Goal: Information Seeking & Learning: Check status

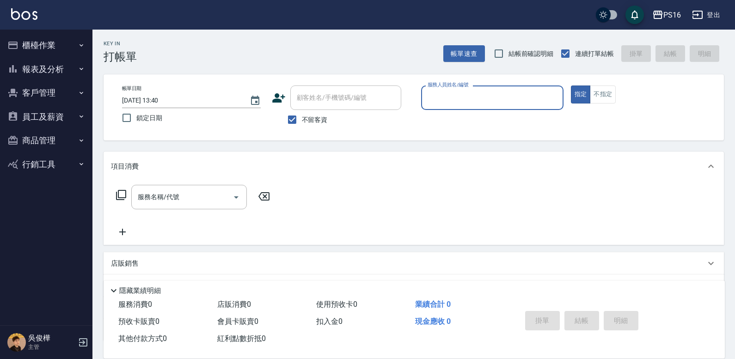
click at [72, 60] on button "報表及分析" at bounding box center [46, 69] width 85 height 24
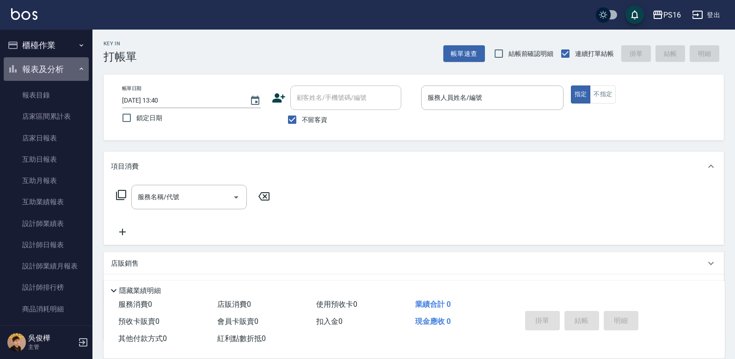
click at [72, 60] on button "報表及分析" at bounding box center [46, 69] width 85 height 24
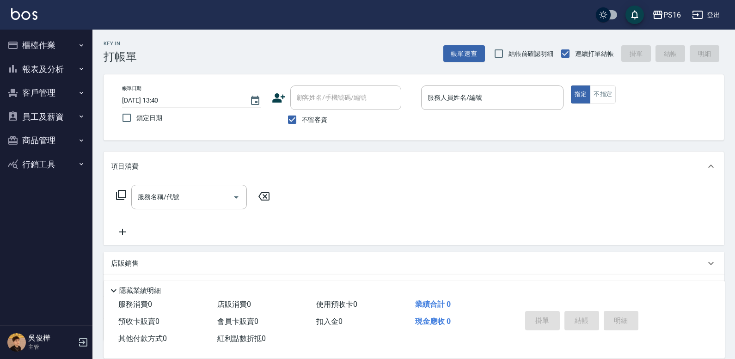
click at [77, 121] on button "員工及薪資" at bounding box center [46, 117] width 85 height 24
click at [77, 118] on button "員工及薪資" at bounding box center [46, 117] width 85 height 24
click at [70, 111] on button "員工及薪資" at bounding box center [46, 117] width 85 height 24
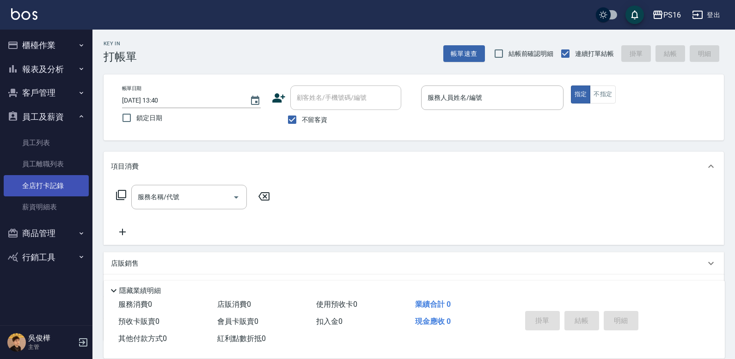
click at [57, 178] on link "全店打卡記錄" at bounding box center [46, 185] width 85 height 21
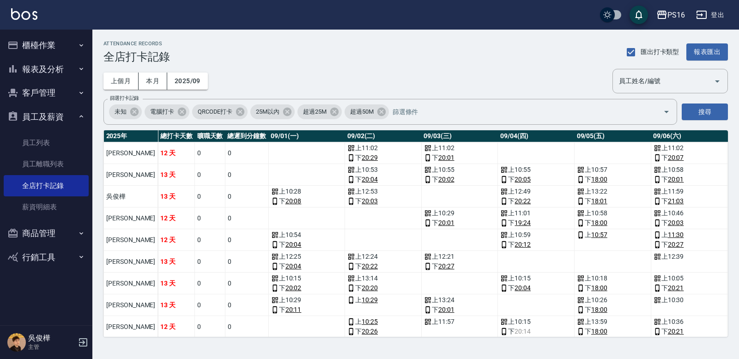
scroll to position [30, 0]
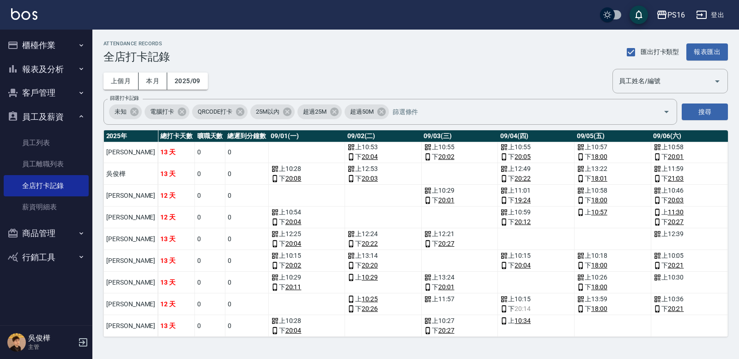
click at [452, 280] on div "ATTENDANCE RECORDS 全店打卡記錄 匯出打卡類型 報表匯出 上個月 本月 2025/09 員工姓名/編號 員工姓名/編號 篩選打卡記錄 未知 …" at bounding box center [415, 189] width 647 height 318
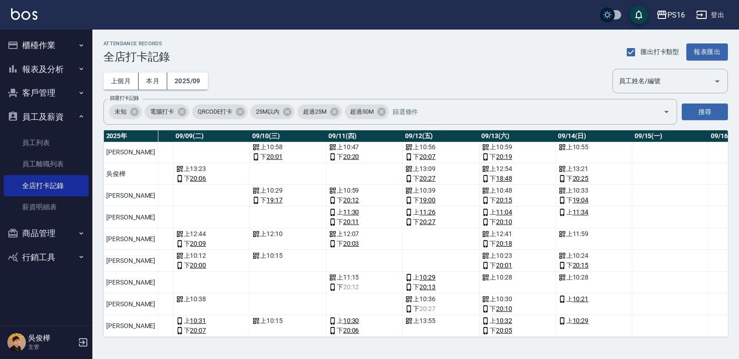
scroll to position [30, 717]
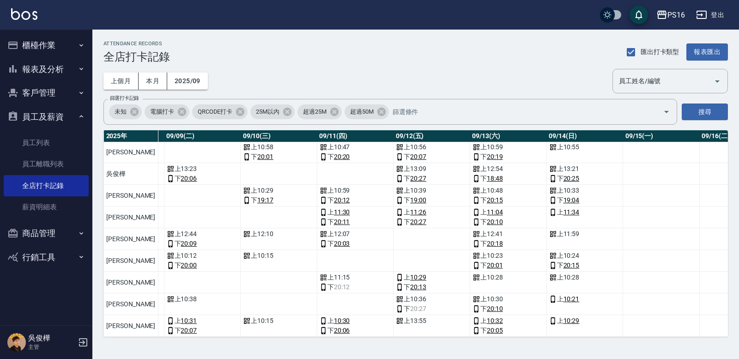
drag, startPoint x: 721, startPoint y: 289, endPoint x: 727, endPoint y: 289, distance: 5.6
click at [452, 299] on div "2025 年 總打卡天數 曠職天數 總遲到分鐘數 09/01(一) 09/02(二) 09/03(三) 09/04(四) 09/05(五) 09/06(六) …" at bounding box center [416, 233] width 625 height 207
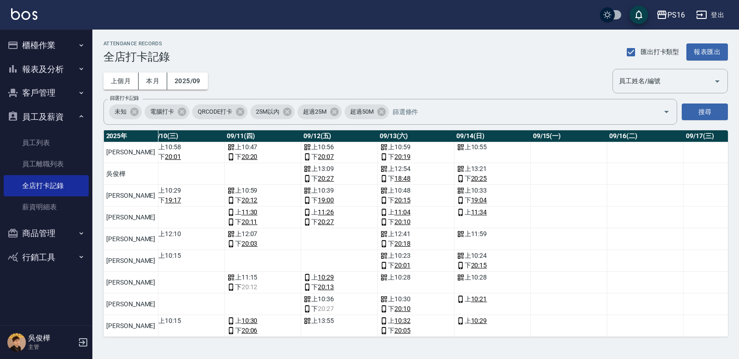
scroll to position [30, 819]
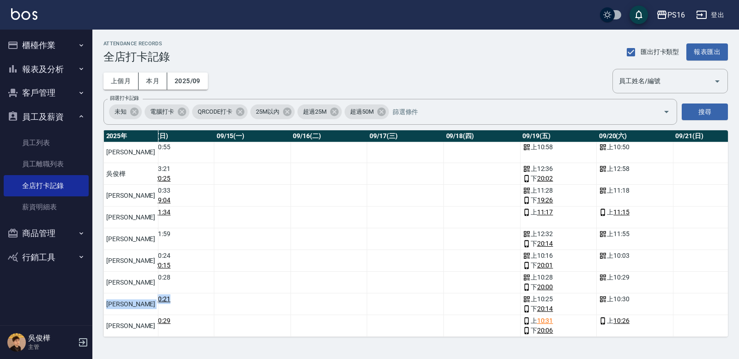
drag, startPoint x: 723, startPoint y: 286, endPoint x: 718, endPoint y: 267, distance: 19.2
click at [452, 266] on tbody "張華涵 12 天 0 0 上 11:02 下 20:29 上 11:02 下 20:01 上 11:02 下 20:07 上 11:06 下 20:07 上 …" at bounding box center [208, 228] width 2461 height 217
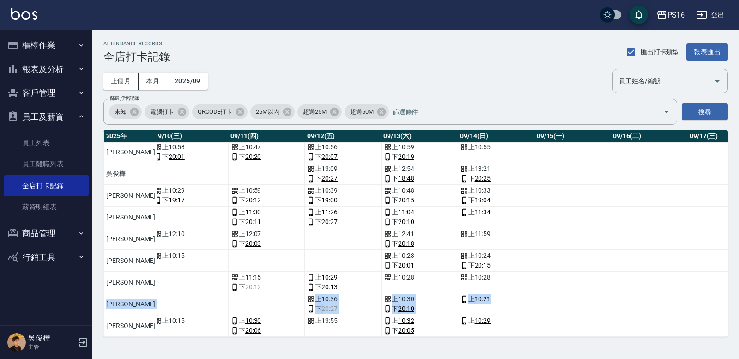
scroll to position [30, 806]
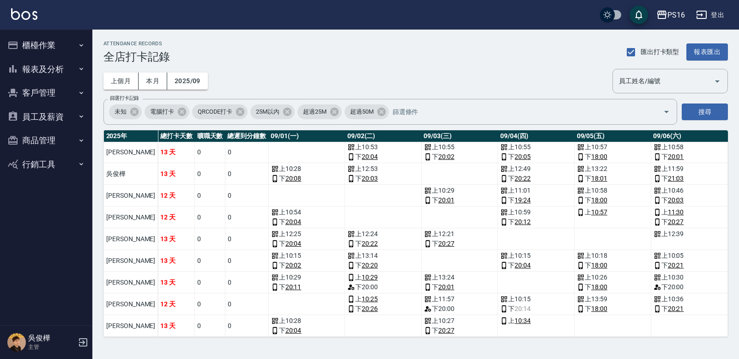
scroll to position [30, 0]
drag, startPoint x: 220, startPoint y: 337, endPoint x: 261, endPoint y: 342, distance: 40.9
click at [261, 342] on div "ATTENDANCE RECORDS 全店打卡記錄 匯出打卡類型 報表匯出 上個月 本月 2025/09 員工姓名/編號 員工姓名/編號 篩選打卡記錄 未知 …" at bounding box center [415, 189] width 647 height 318
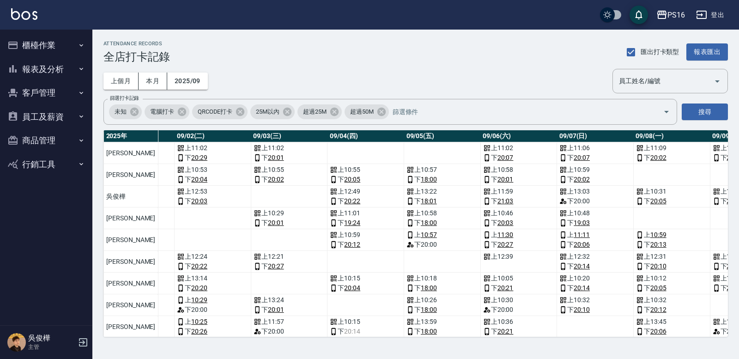
scroll to position [0, 202]
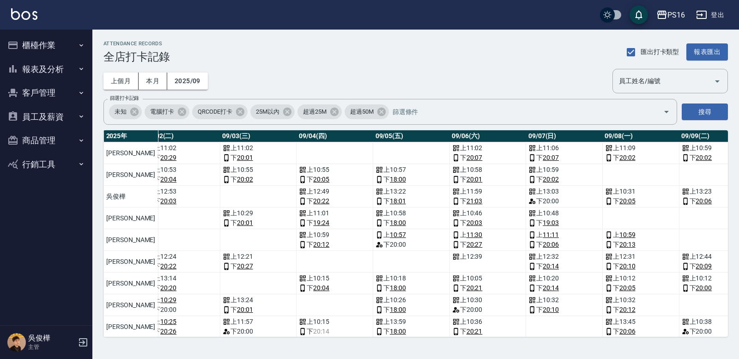
drag, startPoint x: 728, startPoint y: 252, endPoint x: 728, endPoint y: 261, distance: 8.3
click at [728, 261] on div "ATTENDANCE RECORDS 全店打卡記錄 匯出打卡類型 報表匯出 上個月 本月 2025/09 員工姓名/編號 員工姓名/編號 篩選打卡記錄 未知 …" at bounding box center [415, 189] width 647 height 318
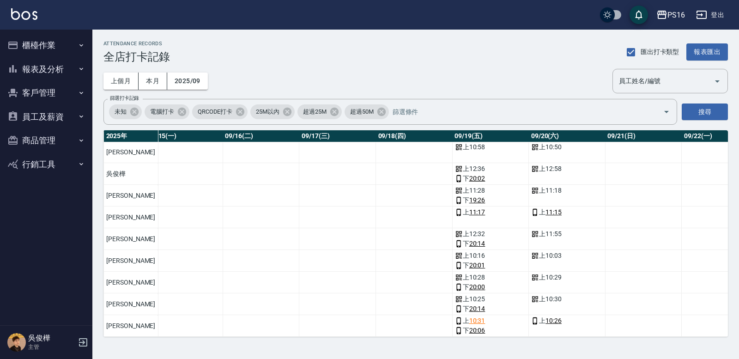
scroll to position [30, 1194]
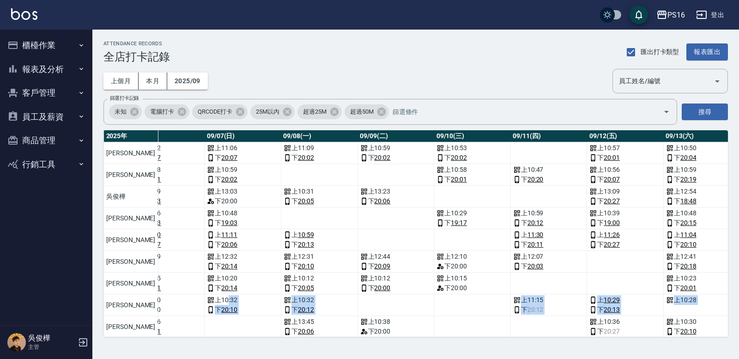
drag, startPoint x: 723, startPoint y: 299, endPoint x: 724, endPoint y: 309, distance: 9.3
click at [724, 309] on div "[DATE] 總打卡天數 曠職天數 總遲到分鐘數 09/01(一) 09/02(二) 09/03(三) 09/04(四) 09/05(五) 09/06(六) …" at bounding box center [416, 233] width 625 height 207
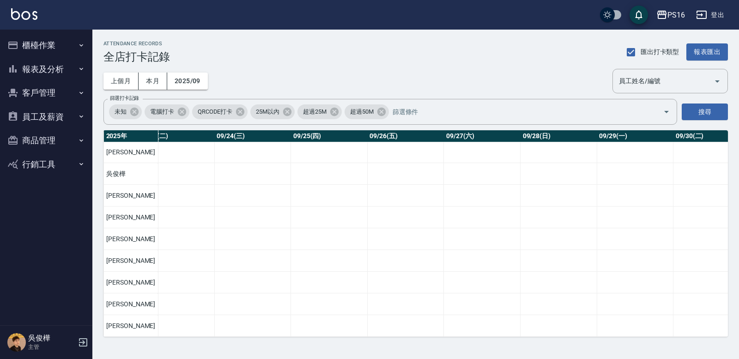
scroll to position [30, 0]
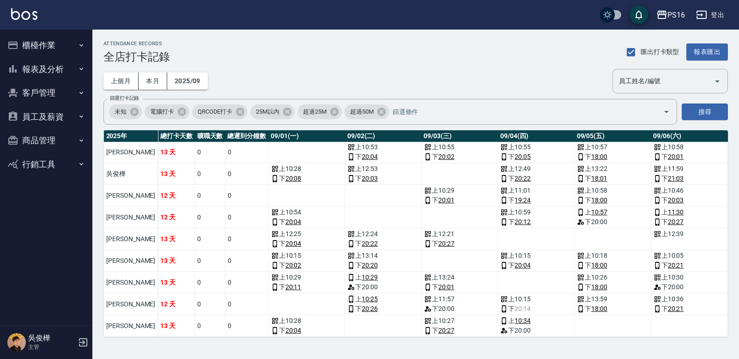
click at [238, 54] on div "ATTENDANCE RECORDS 全店打卡記錄 匯出打卡類型 報表匯出" at bounding box center [416, 52] width 625 height 23
drag, startPoint x: 232, startPoint y: 337, endPoint x: 348, endPoint y: 339, distance: 116.0
click at [437, 340] on div "ATTENDANCE RECORDS 全店打卡記錄 匯出打卡類型 報表匯出 上個月 本月 2025/09 員工姓名/編號 員工姓名/編號 篩選打卡記錄 未知 …" at bounding box center [415, 189] width 647 height 318
click at [730, 242] on div "ATTENDANCE RECORDS 全店打卡記錄 匯出打卡類型 報表匯出 上個月 本月 2025/09 員工姓名/編號 員工姓名/編號 篩選打卡記錄 未知 …" at bounding box center [415, 189] width 647 height 318
